Goal: Information Seeking & Learning: Learn about a topic

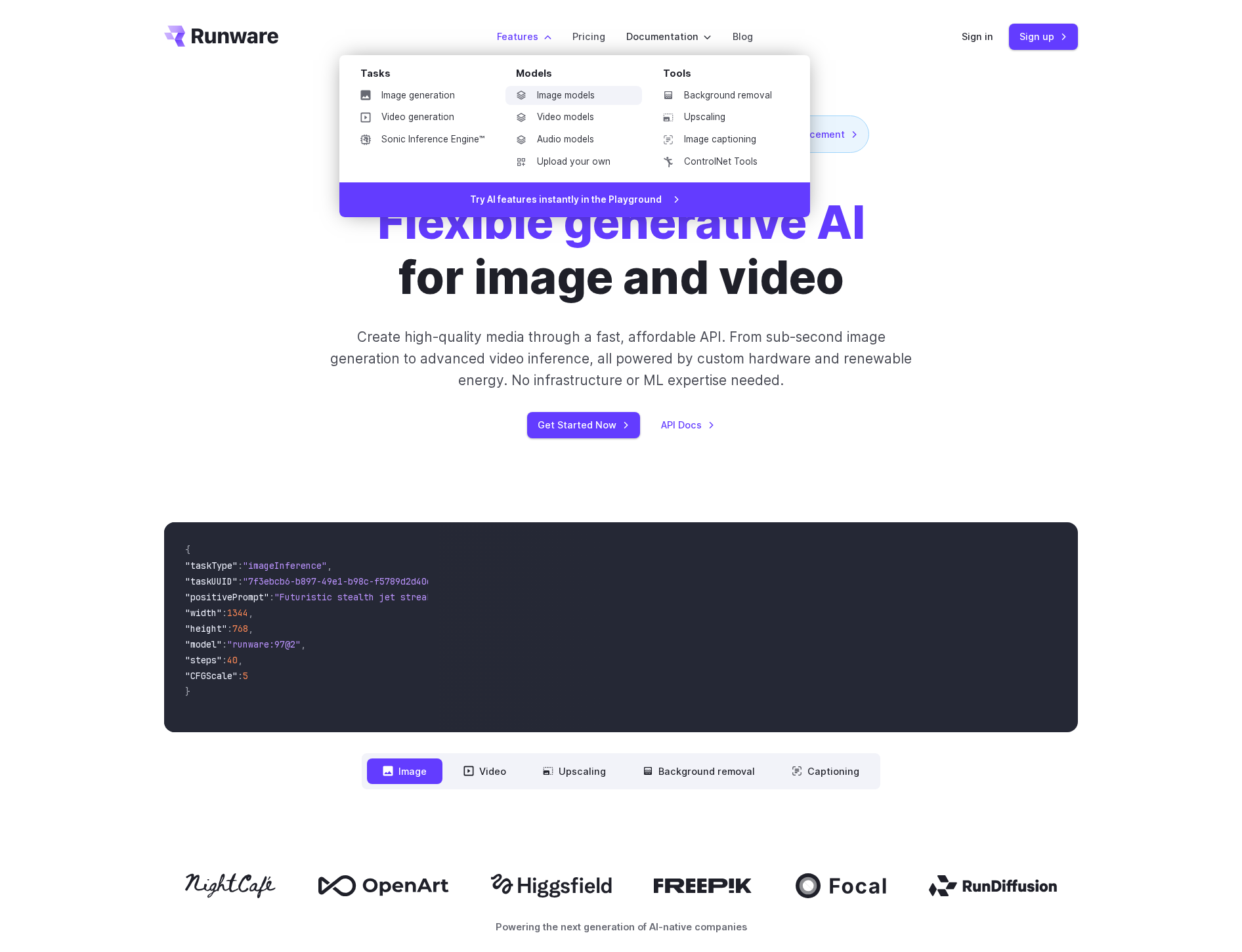
click at [570, 98] on link "Image models" at bounding box center [573, 96] width 136 height 19
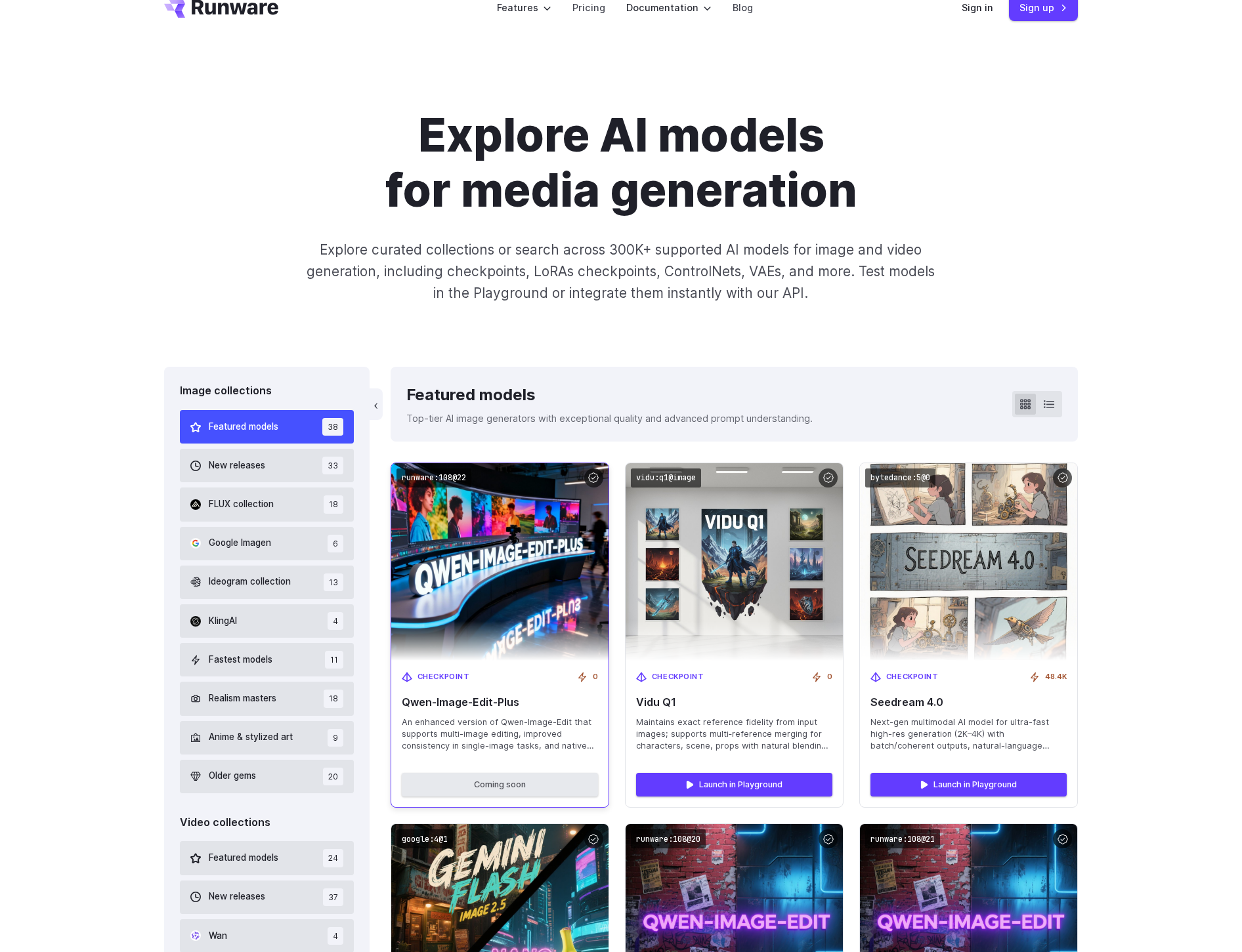
scroll to position [168, 0]
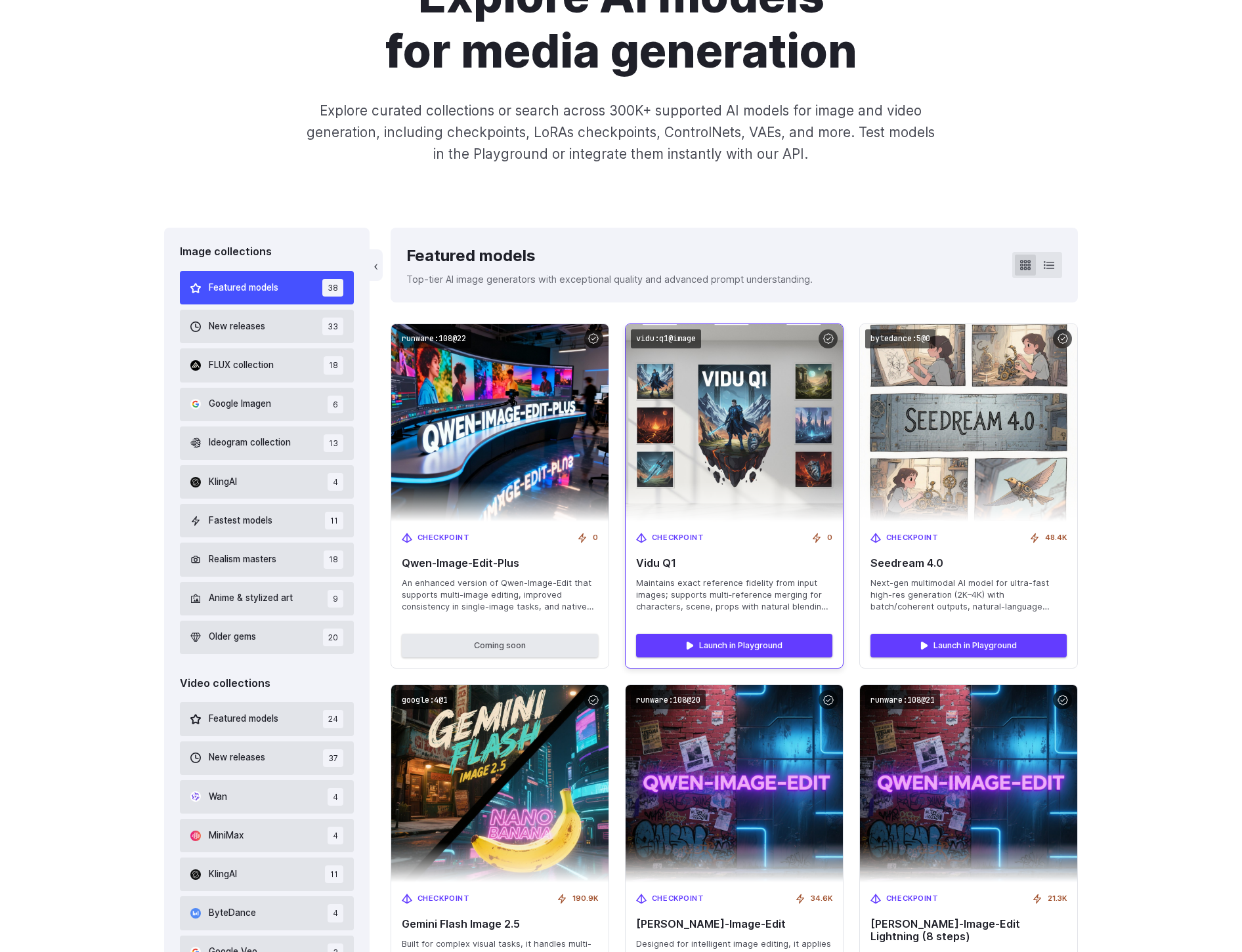
click at [666, 563] on span "Vidu Q1" at bounding box center [734, 563] width 196 height 13
drag, startPoint x: 679, startPoint y: 567, endPoint x: 626, endPoint y: 563, distance: 53.2
click at [626, 563] on div "Checkpoint 0 Vidu Q1 Maintains exact reference fidelity from input images; supp…" at bounding box center [734, 573] width 217 height 102
copy span "Vidu Q1"
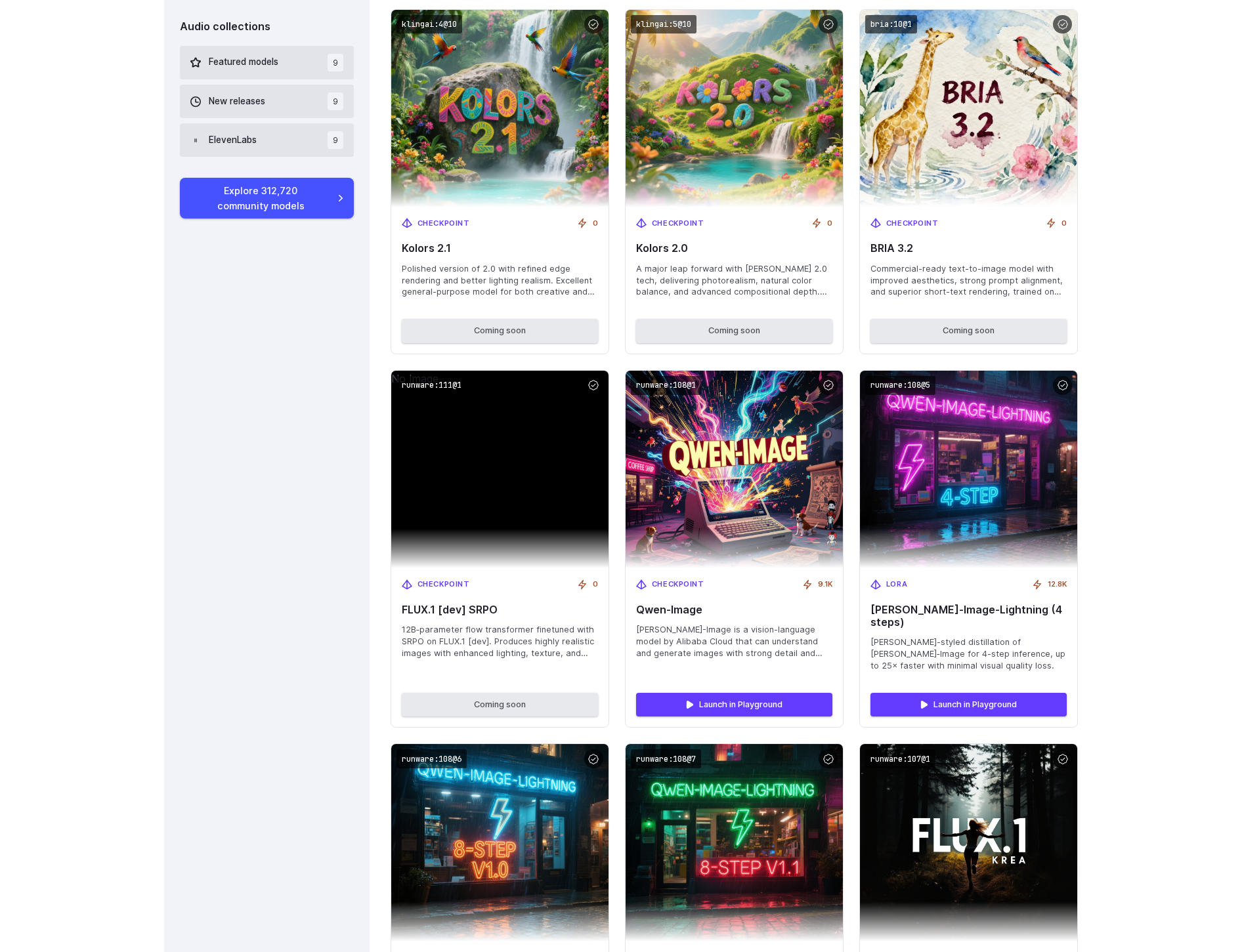
scroll to position [1238, 0]
